Goal: Task Accomplishment & Management: Complete application form

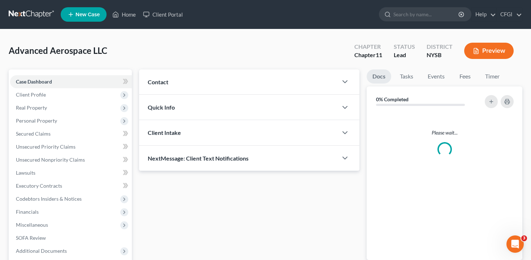
scroll to position [1, 0]
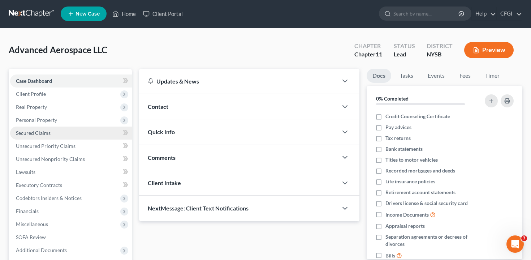
click at [65, 129] on link "Secured Claims" at bounding box center [71, 132] width 122 height 13
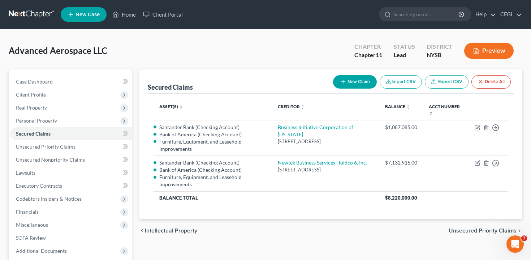
click at [478, 53] on icon "button" at bounding box center [476, 50] width 4 height 5
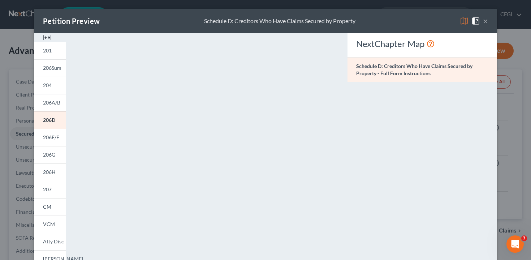
click at [524, 75] on div "Petition Preview Schedule D: Creditors Who Have Claims Secured by Property × 20…" at bounding box center [265, 130] width 531 height 260
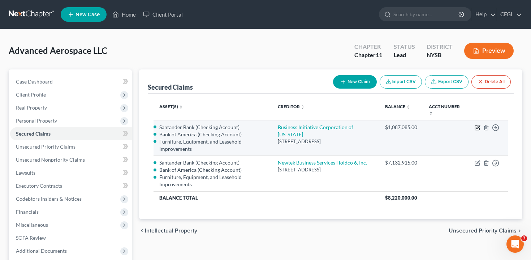
click at [478, 125] on icon "button" at bounding box center [478, 128] width 6 height 6
select select "35"
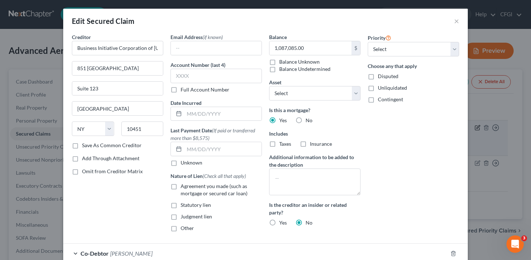
select select "2771265"
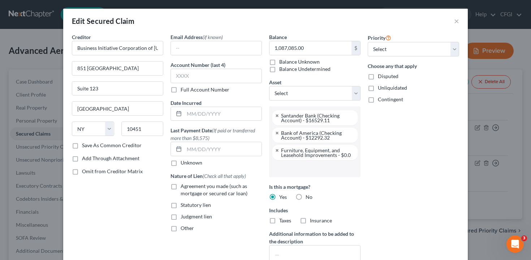
scroll to position [33, 0]
click at [507, 105] on div "Edit Secured Claim × Creditor * Business Initiative Corporation of [US_STATE] […" at bounding box center [265, 130] width 531 height 260
click at [457, 22] on button "×" at bounding box center [456, 21] width 5 height 9
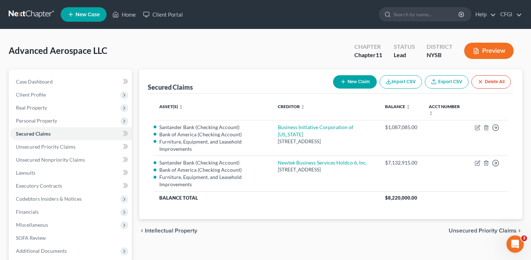
click at [486, 49] on button "Preview" at bounding box center [488, 51] width 49 height 16
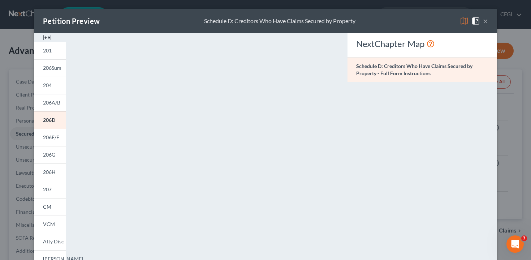
click at [509, 107] on div "Petition Preview Schedule D: Creditors Who Have Claims Secured by Property × 20…" at bounding box center [265, 130] width 531 height 260
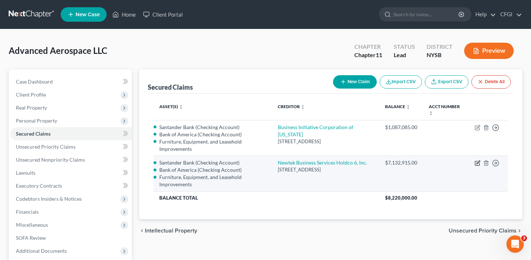
click at [478, 163] on icon "button" at bounding box center [478, 163] width 6 height 6
select select "35"
select select "1"
select select "2771265"
select select "0"
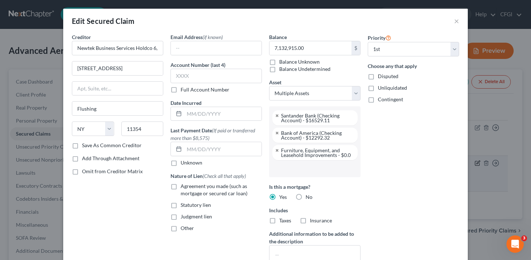
scroll to position [46, 0]
click at [507, 117] on div "Edit Secured Claim × Creditor * Newtek Business Services Holdco 6, Inc. [STREET…" at bounding box center [265, 130] width 531 height 260
click at [457, 19] on button "×" at bounding box center [456, 21] width 5 height 9
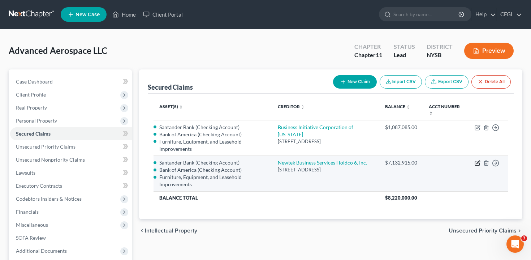
click at [476, 161] on icon "button" at bounding box center [478, 163] width 6 height 6
select select "35"
select select "1"
select select "2771265"
select select "0"
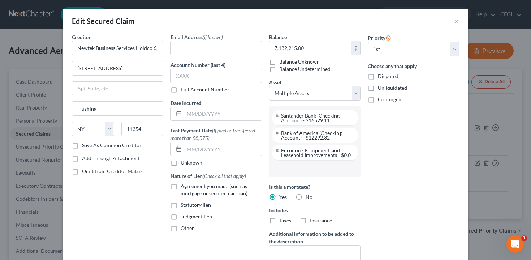
click at [493, 109] on div "Edit Secured Claim × Creditor * Newtek Business Services Holdco 6, Inc. [STREET…" at bounding box center [265, 130] width 531 height 260
click at [457, 21] on button "×" at bounding box center [456, 21] width 5 height 9
